Goal: Book appointment/travel/reservation

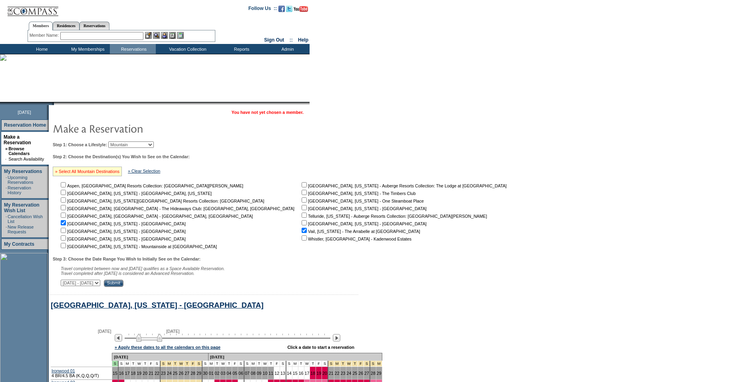
click at [78, 173] on link "» Select All Mountain Destinations" at bounding box center [87, 171] width 64 height 5
checkbox input "true"
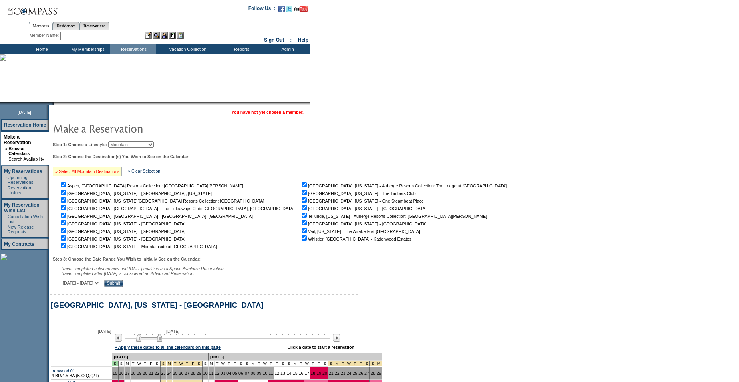
checkbox input "true"
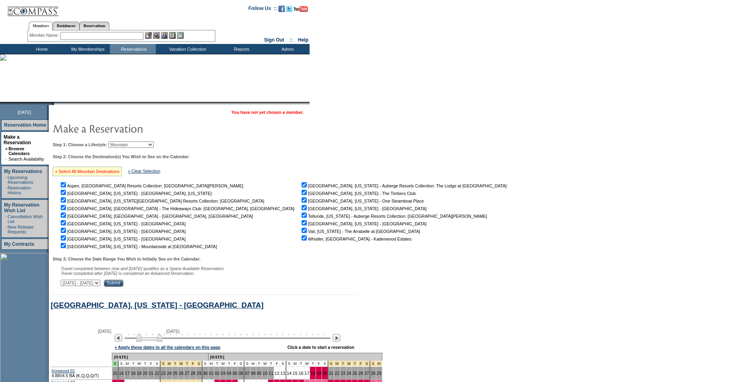
checkbox input "true"
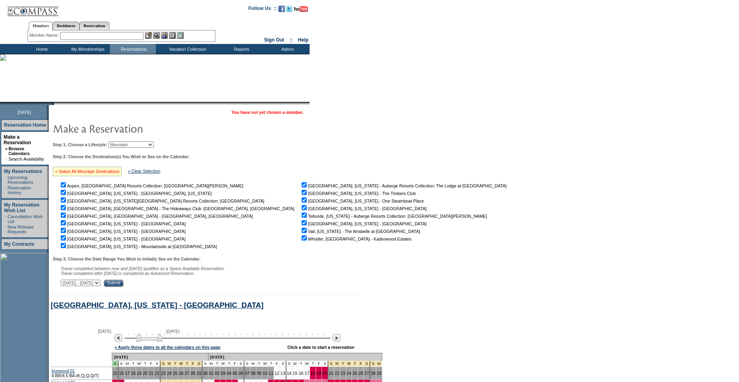
checkbox input "true"
click at [180, 283] on div "Step 3: Choose the Date Range You Wish to Initially See on the Calendar: Travel…" at bounding box center [283, 272] width 460 height 30
click at [123, 285] on input "Submit" at bounding box center [114, 283] width 20 height 7
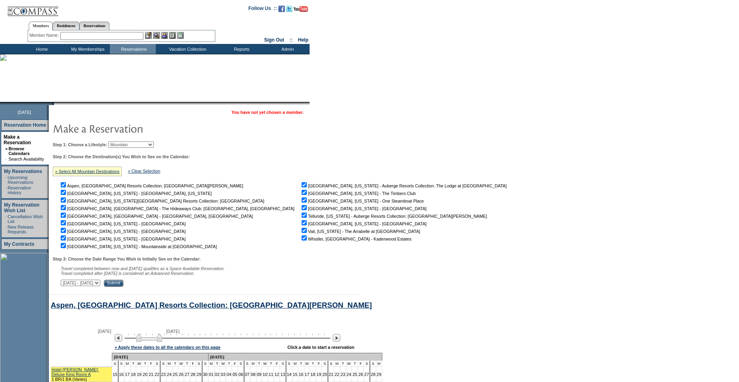
drag, startPoint x: 147, startPoint y: 143, endPoint x: 142, endPoint y: 149, distance: 7.7
click at [147, 143] on select "Beach Leisure Metropolitan Mountain OIAL for Adventure OIAL for Couples OIAL fo…" at bounding box center [131, 144] width 46 height 6
click at [131, 141] on td "Step 1: Choose a Lifestyle: Beach Leisure Metropolitan Mountain OIAL for Advent…" at bounding box center [282, 212] width 462 height 149
click at [132, 147] on select "Beach Leisure Metropolitan Mountain OIAL for Adventure OIAL for Couples OIAL fo…" at bounding box center [131, 144] width 46 height 6
select select "Metropolitan"
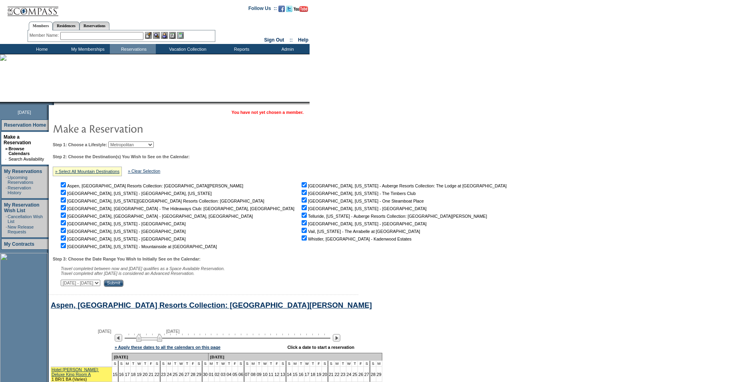
click at [122, 142] on select "Beach Leisure Metropolitan Mountain OIAL for Adventure OIAL for Couples OIAL fo…" at bounding box center [131, 144] width 46 height 6
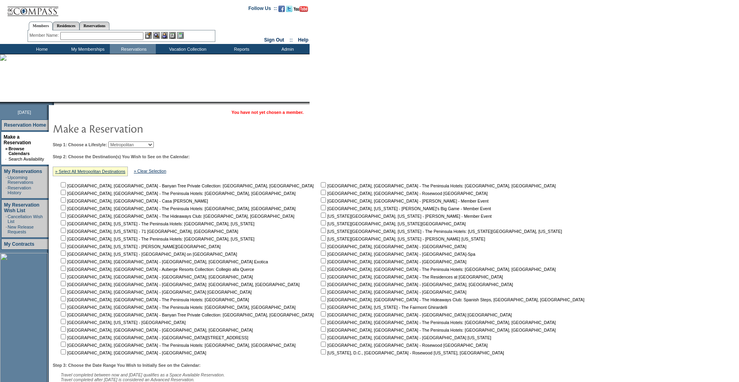
click at [66, 279] on input "checkbox" at bounding box center [63, 275] width 5 height 5
checkbox input "true"
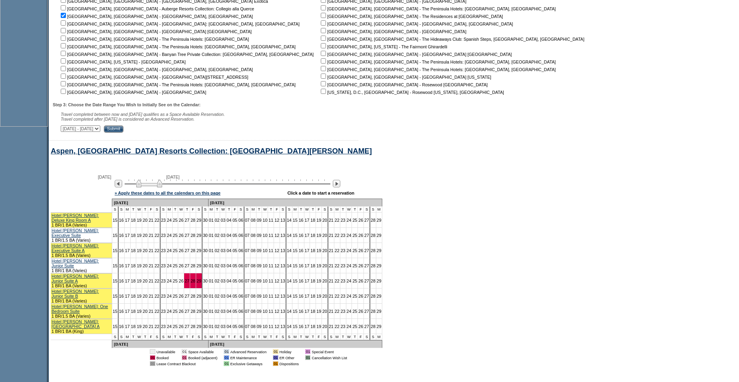
scroll to position [265, 0]
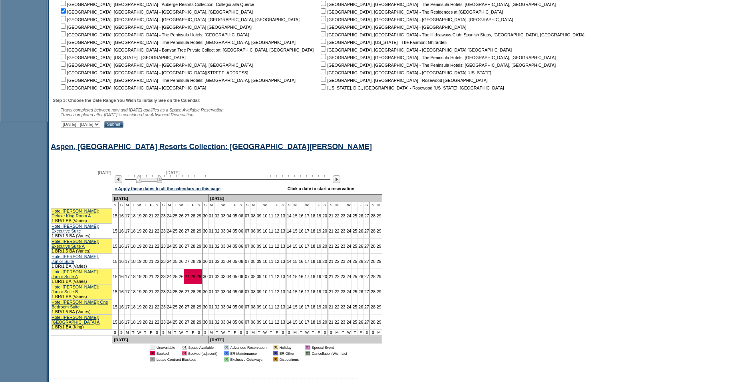
click at [100, 127] on select "September 30, 2025 - November 14, 2025 November 15, 2025 - December 29, 2025 De…" at bounding box center [81, 124] width 40 height 6
select select "6/28/2026|8/11/2026"
click at [65, 125] on select "September 30, 2025 - November 14, 2025 November 15, 2025 - December 29, 2025 De…" at bounding box center [81, 124] width 40 height 6
click at [123, 128] on input "Submit" at bounding box center [114, 124] width 20 height 7
